Goal: Transaction & Acquisition: Purchase product/service

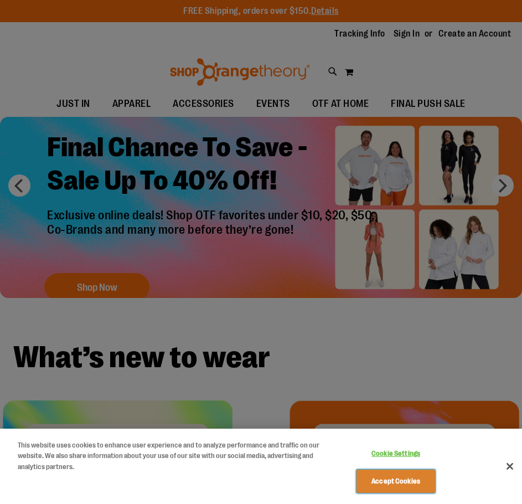
click at [386, 486] on button "Accept Cookies" at bounding box center [395, 480] width 78 height 23
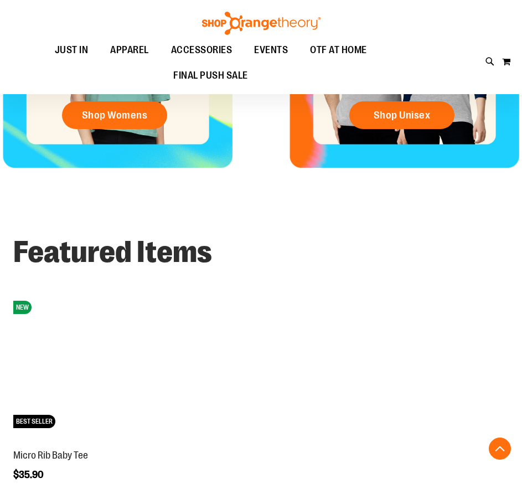
scroll to position [276, 0]
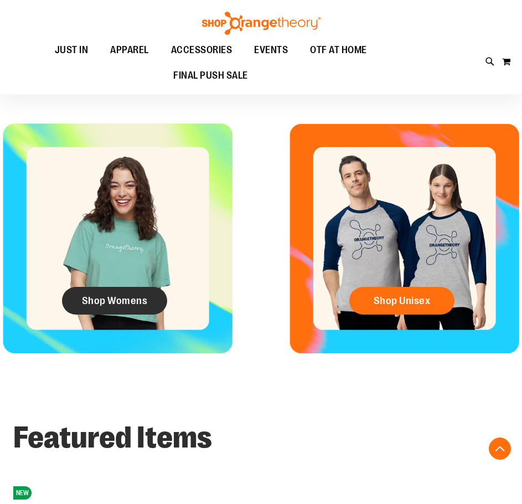
click at [138, 309] on link "Shop Womens" at bounding box center [114, 301] width 105 height 28
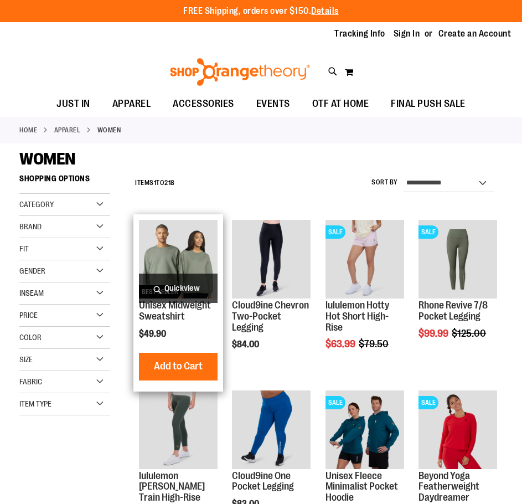
click at [192, 251] on img "product" at bounding box center [178, 259] width 79 height 79
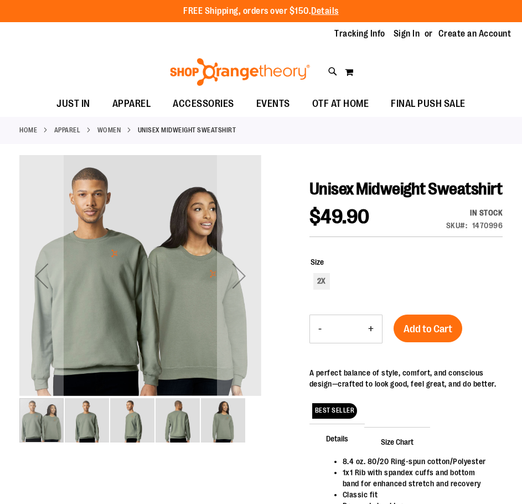
click at [227, 424] on img "image 5 of 5" at bounding box center [223, 420] width 44 height 44
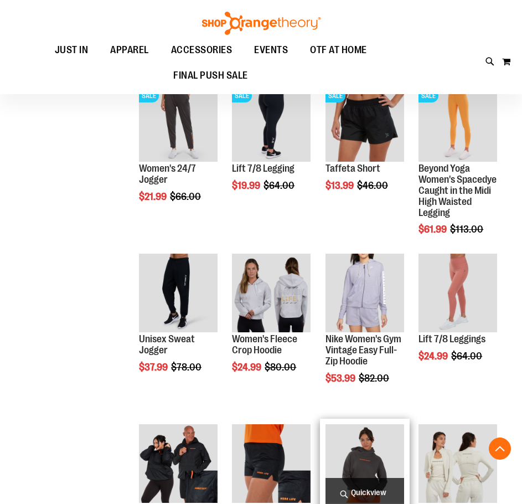
scroll to position [431, 0]
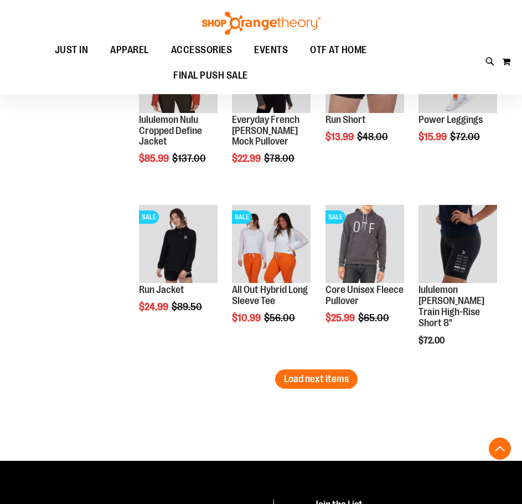
scroll to position [1261, 0]
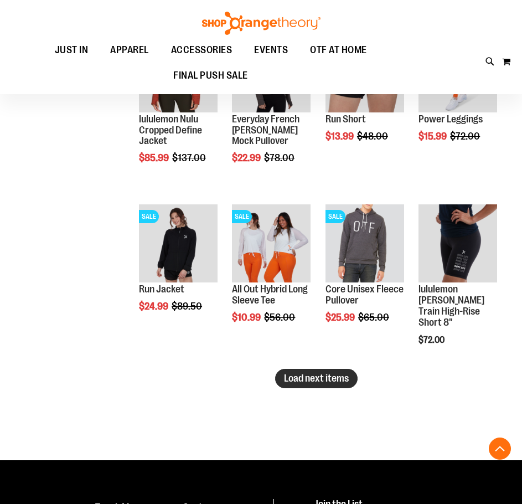
click at [319, 383] on span "Load next items" at bounding box center [316, 377] width 65 height 11
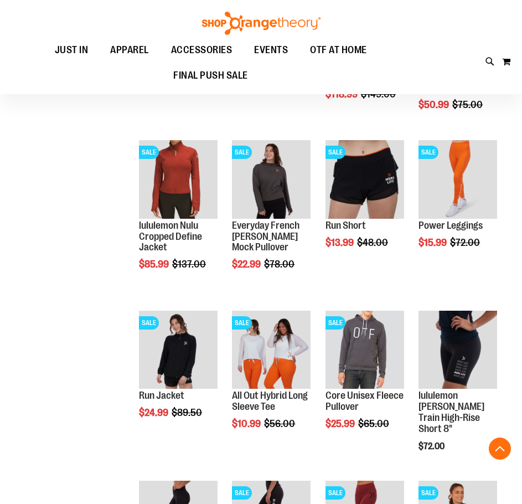
scroll to position [1151, 0]
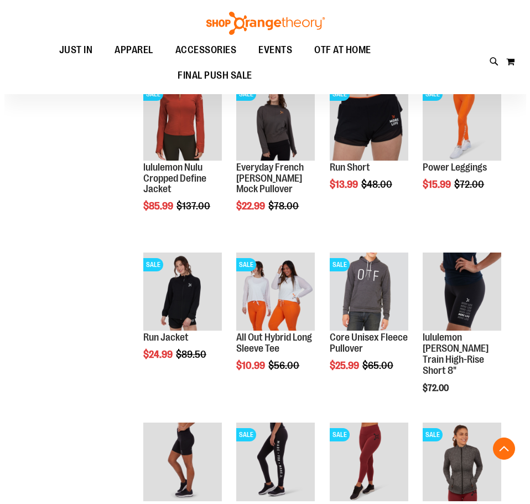
scroll to position [1206, 0]
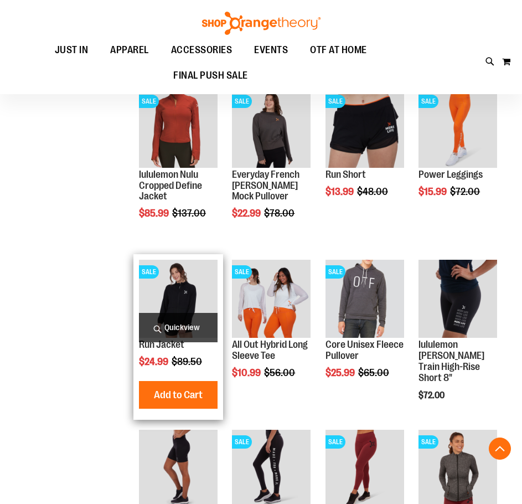
click at [187, 329] on span "Quickview" at bounding box center [178, 327] width 79 height 29
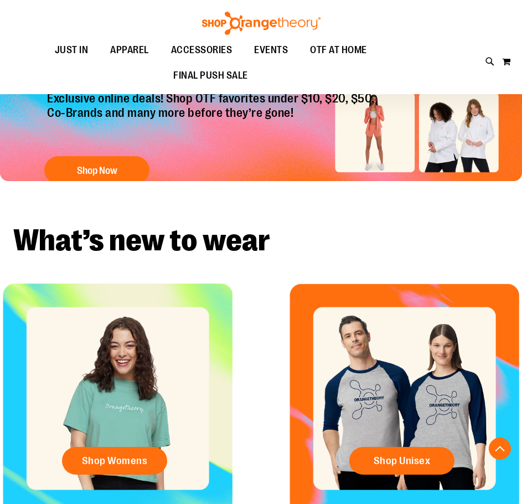
scroll to position [371, 0]
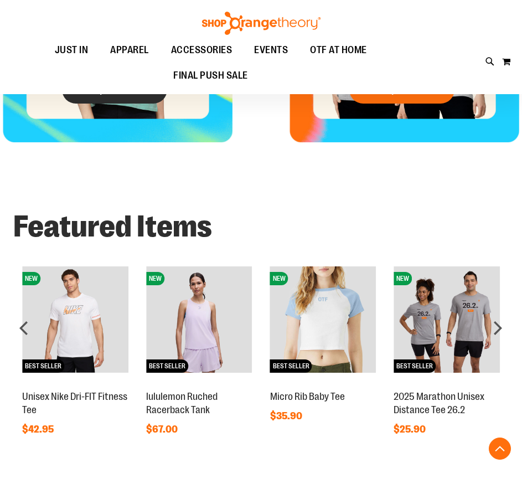
click at [148, 96] on link "Shop Womens" at bounding box center [114, 90] width 105 height 28
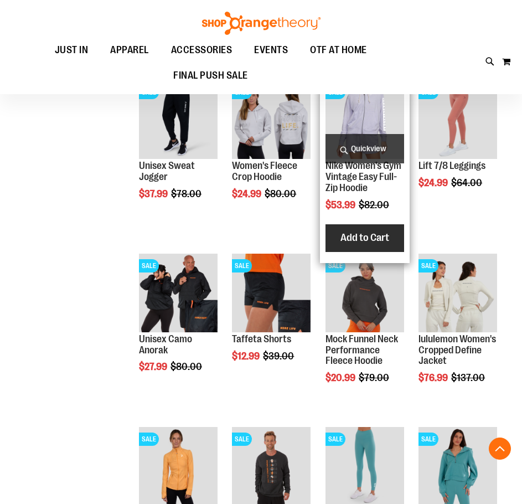
scroll to position [597, 0]
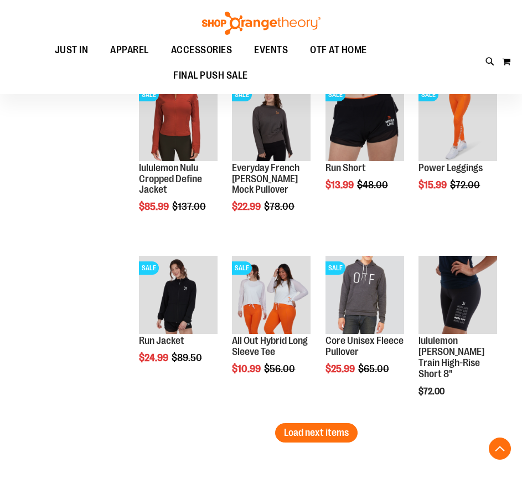
scroll to position [1372, 0]
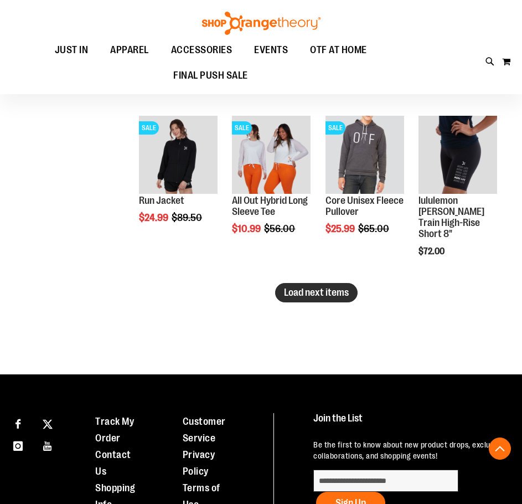
click at [344, 299] on button "Load next items" at bounding box center [316, 292] width 82 height 19
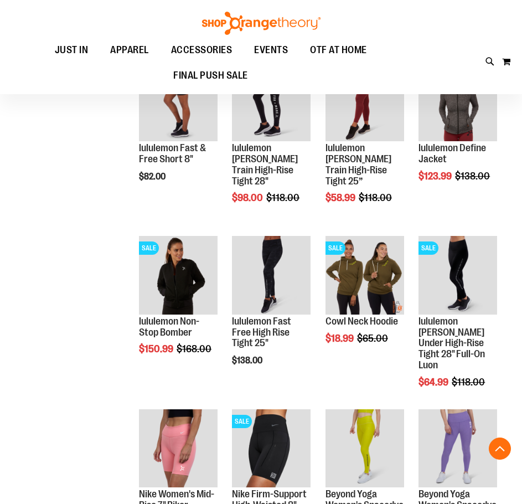
scroll to position [1815, 0]
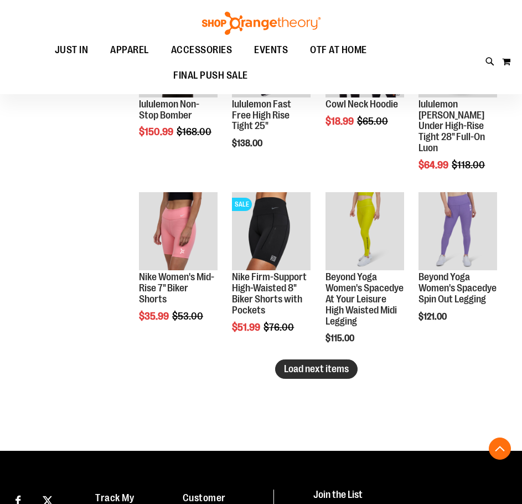
click at [336, 366] on span "Load next items" at bounding box center [316, 368] width 65 height 11
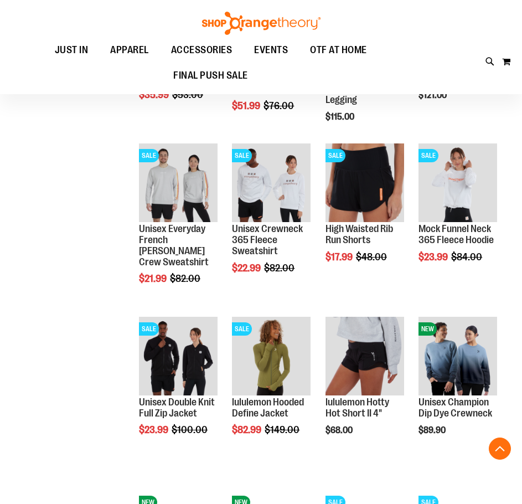
scroll to position [2313, 0]
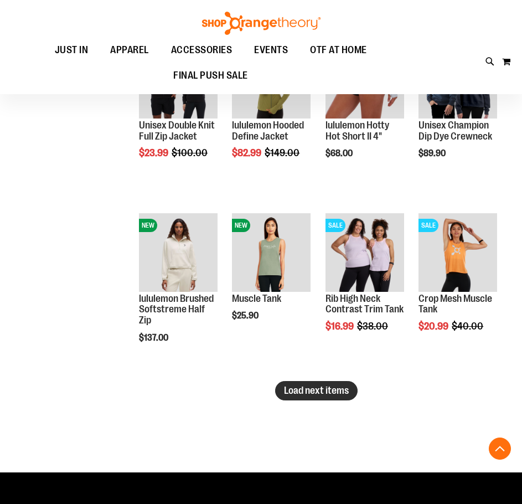
click at [335, 388] on span "Load next items" at bounding box center [316, 390] width 65 height 11
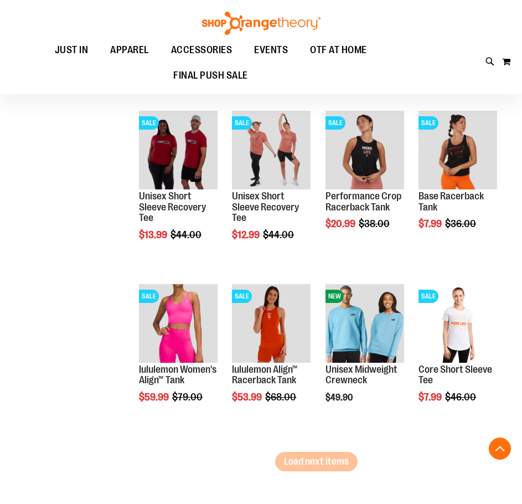
scroll to position [2811, 0]
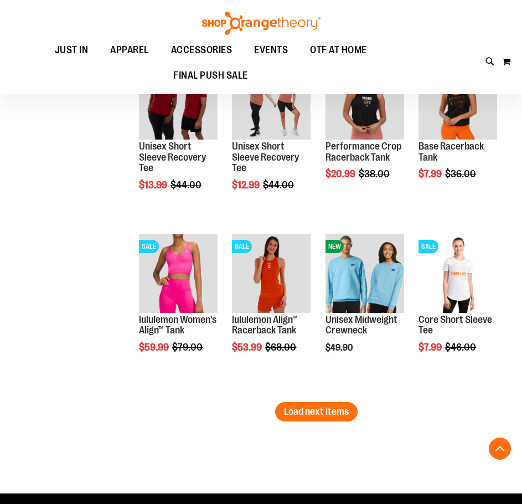
click at [348, 415] on span "Load next items" at bounding box center [316, 411] width 65 height 11
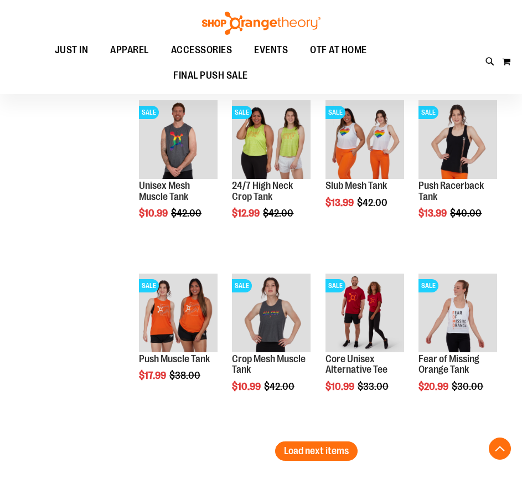
scroll to position [3309, 0]
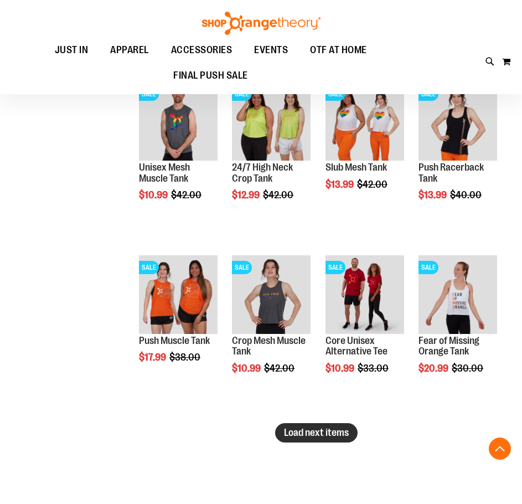
click at [349, 424] on button "Load next items" at bounding box center [316, 432] width 82 height 19
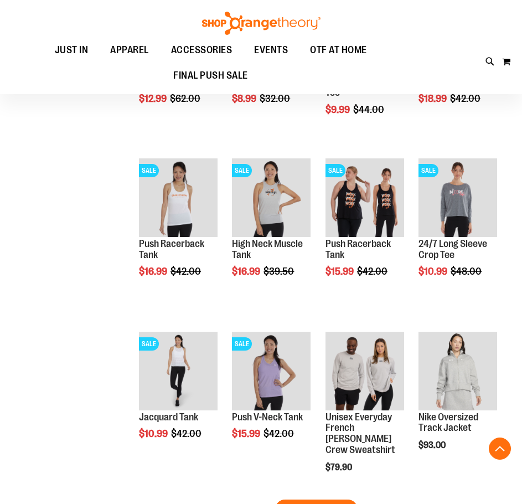
scroll to position [3807, 0]
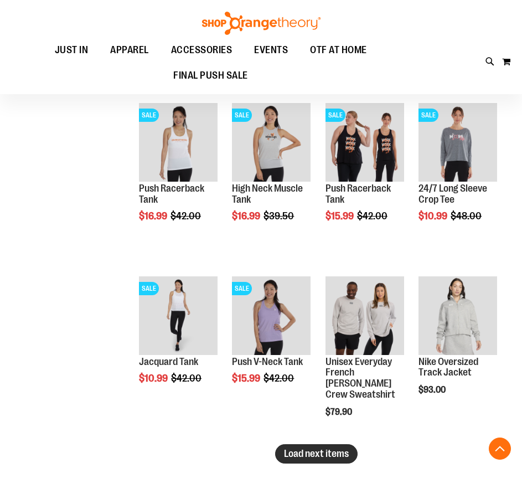
click at [329, 450] on span "Load next items" at bounding box center [316, 453] width 65 height 11
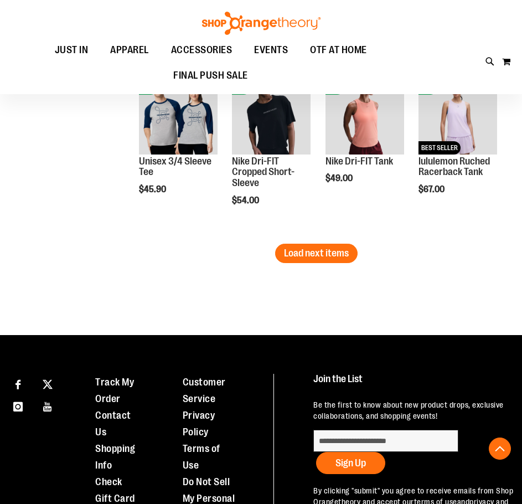
scroll to position [4361, 0]
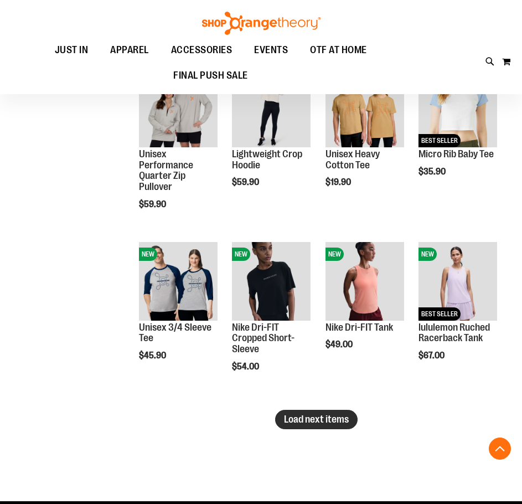
click at [301, 424] on button "Load next items" at bounding box center [316, 419] width 82 height 19
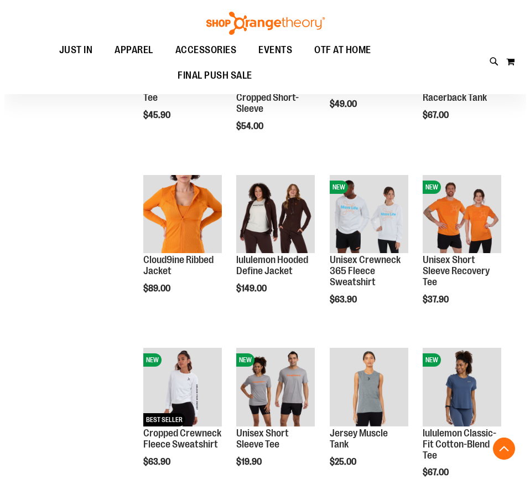
scroll to position [4637, 0]
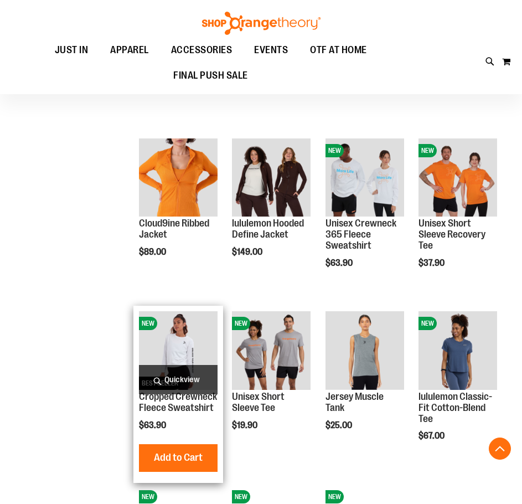
click at [178, 378] on span "Quickview" at bounding box center [178, 379] width 79 height 29
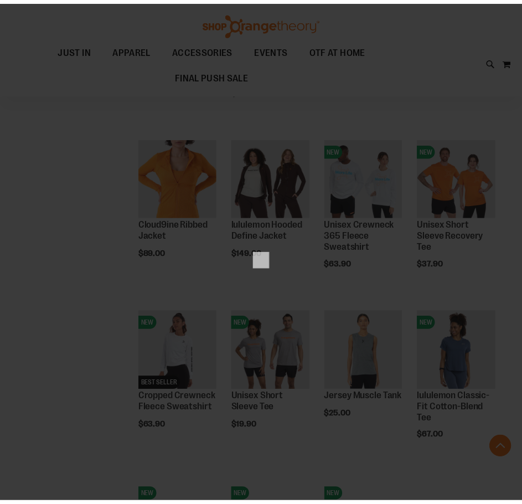
scroll to position [0, 0]
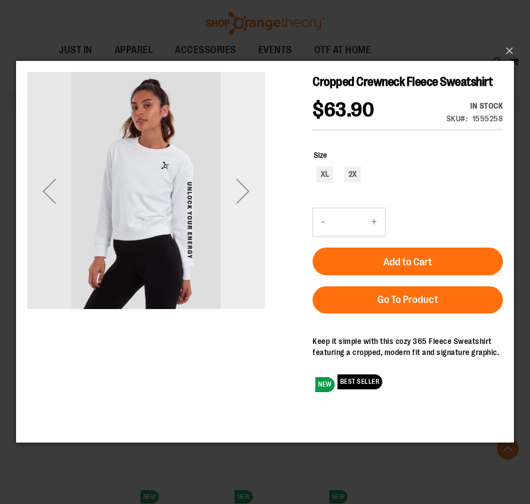
click at [245, 194] on div "Next" at bounding box center [243, 191] width 44 height 44
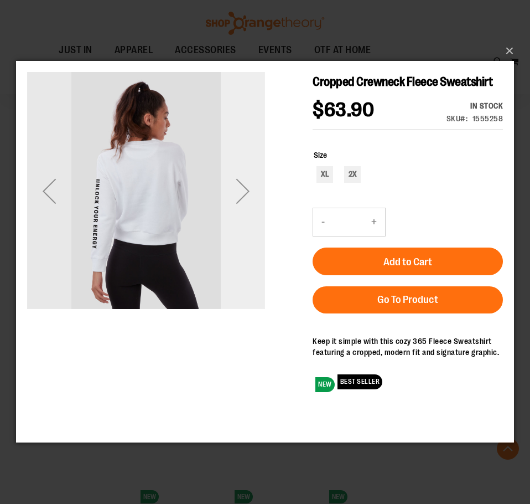
click at [245, 194] on div "Next" at bounding box center [243, 191] width 44 height 44
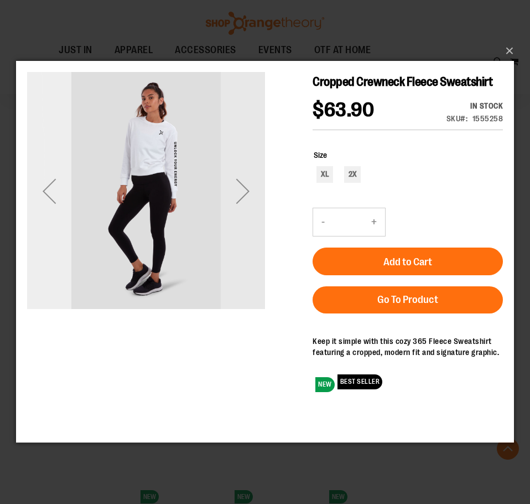
click at [46, 196] on div "Previous" at bounding box center [49, 191] width 44 height 44
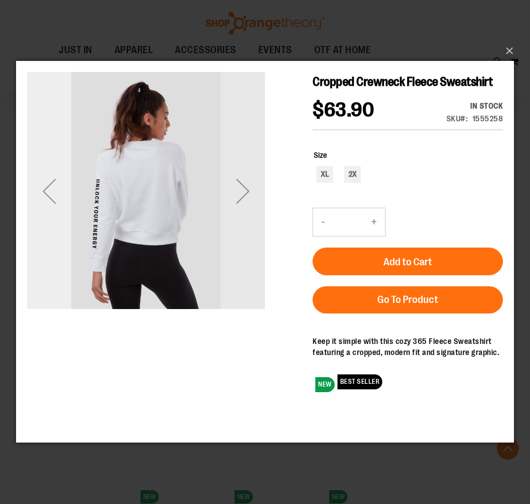
click at [51, 199] on div "Previous" at bounding box center [49, 191] width 44 height 44
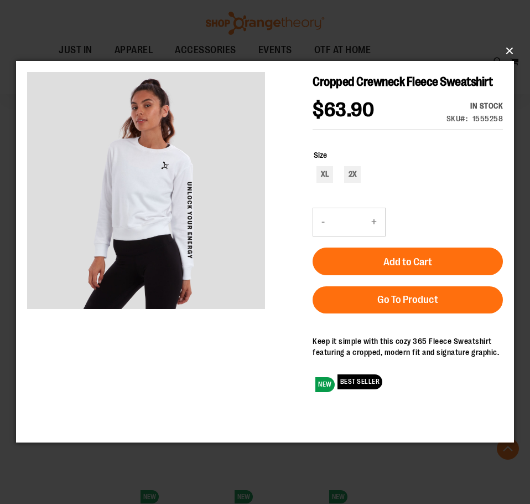
click at [509, 48] on button "×" at bounding box center [268, 51] width 498 height 24
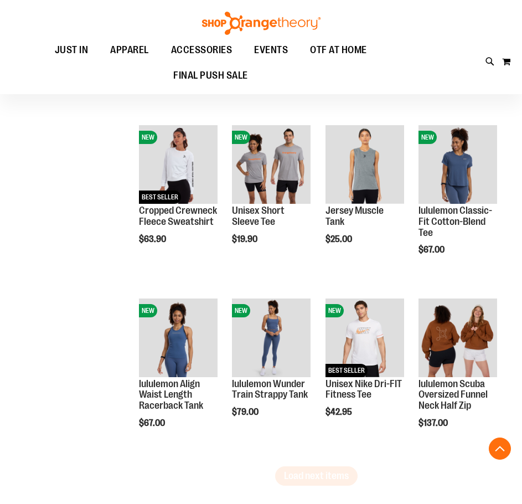
scroll to position [4969, 0]
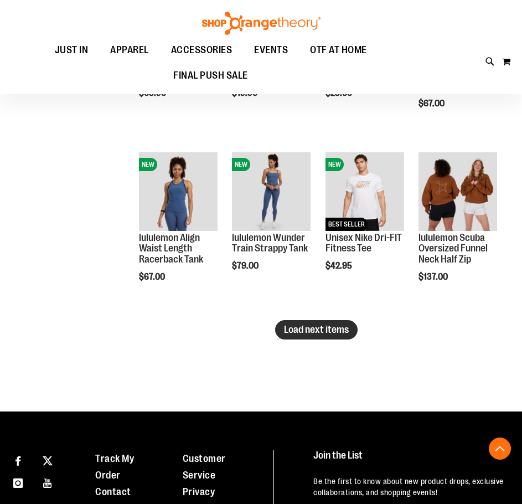
click at [325, 336] on button "Load next items" at bounding box center [316, 329] width 82 height 19
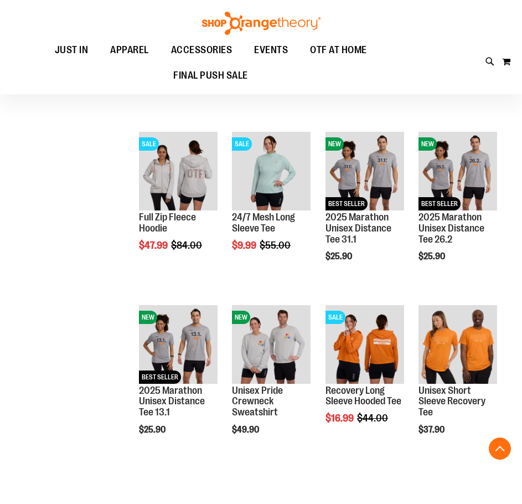
scroll to position [5412, 0]
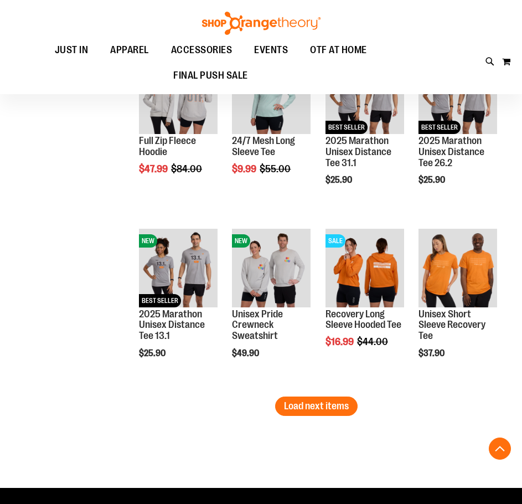
click at [340, 407] on span "Load next items" at bounding box center [316, 405] width 65 height 11
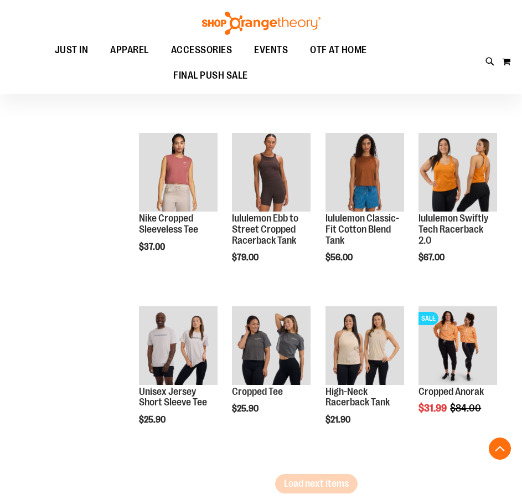
scroll to position [5855, 0]
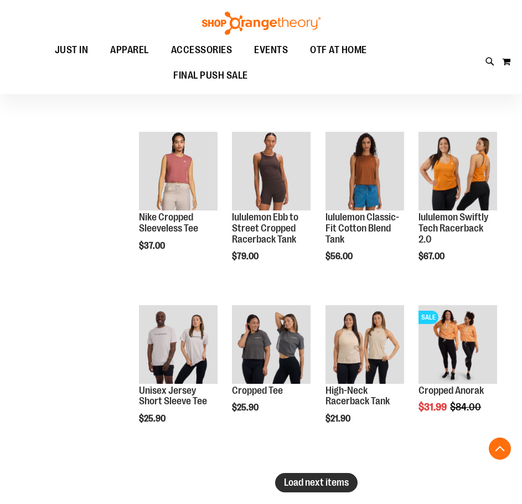
click at [310, 484] on span "Load next items" at bounding box center [316, 482] width 65 height 11
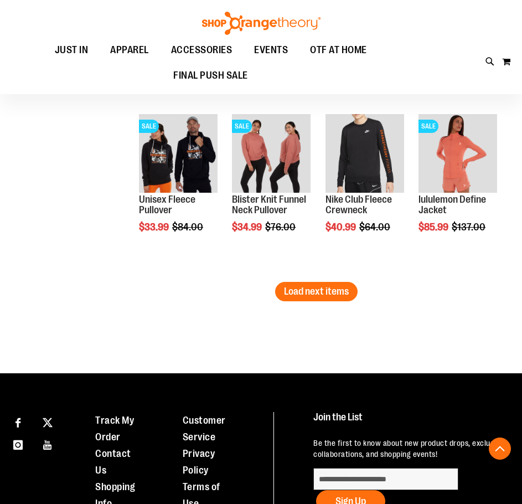
scroll to position [6574, 0]
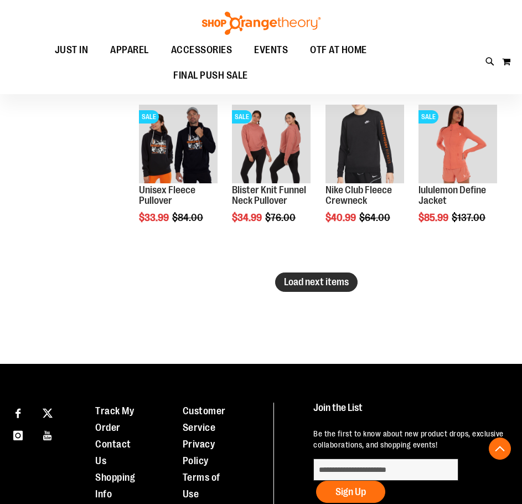
click at [330, 280] on span "Load next items" at bounding box center [316, 281] width 65 height 11
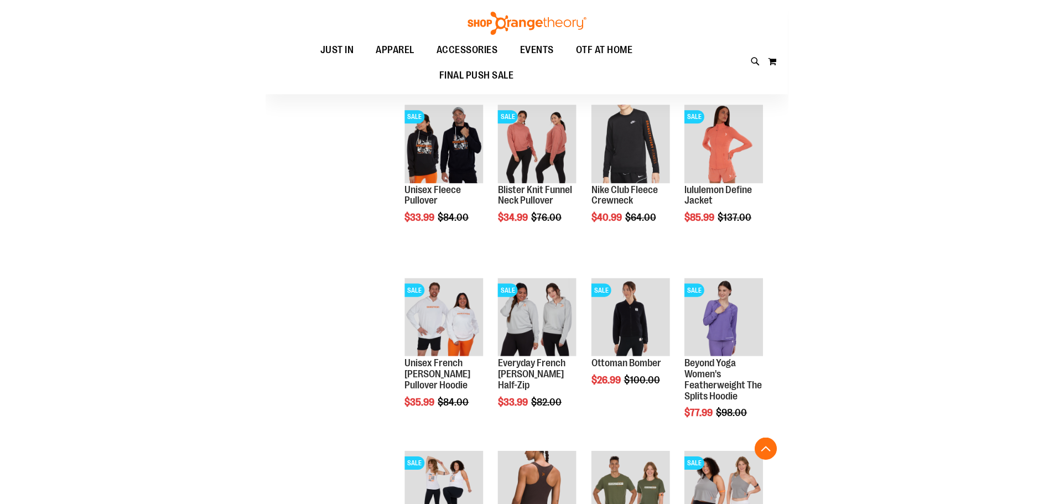
scroll to position [6642, 0]
